Goal: Information Seeking & Learning: Learn about a topic

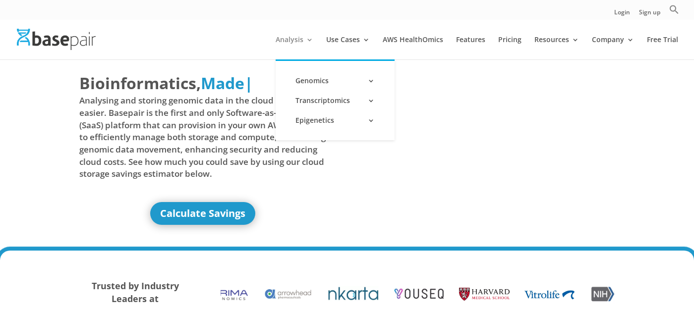
click at [289, 41] on link "Analysis" at bounding box center [295, 47] width 38 height 23
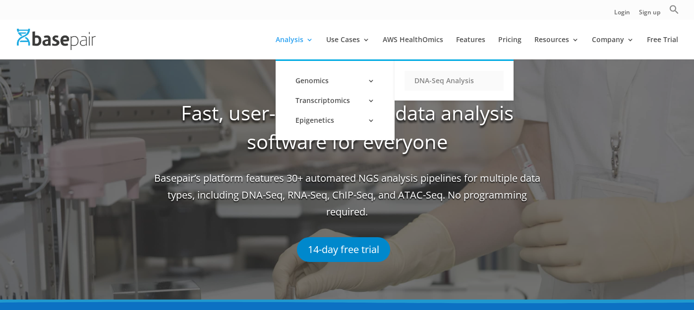
click at [460, 79] on link "DNA-Seq Analysis" at bounding box center [453, 81] width 99 height 20
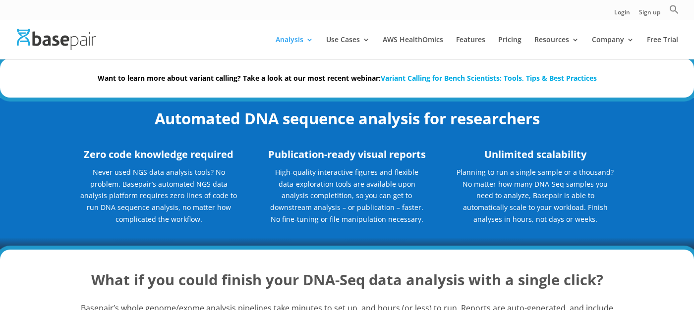
click at [555, 13] on div "Login Sign up Search for: Search Button" at bounding box center [347, 10] width 694 height 20
